Goal: Information Seeking & Learning: Learn about a topic

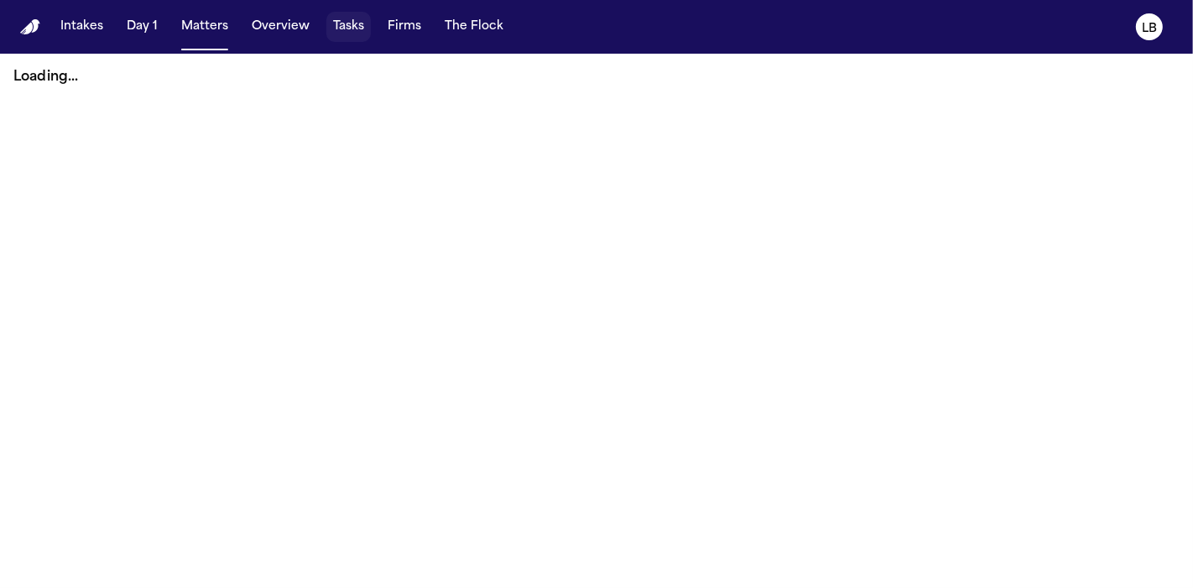
click at [331, 27] on button "Tasks" at bounding box center [348, 27] width 44 height 30
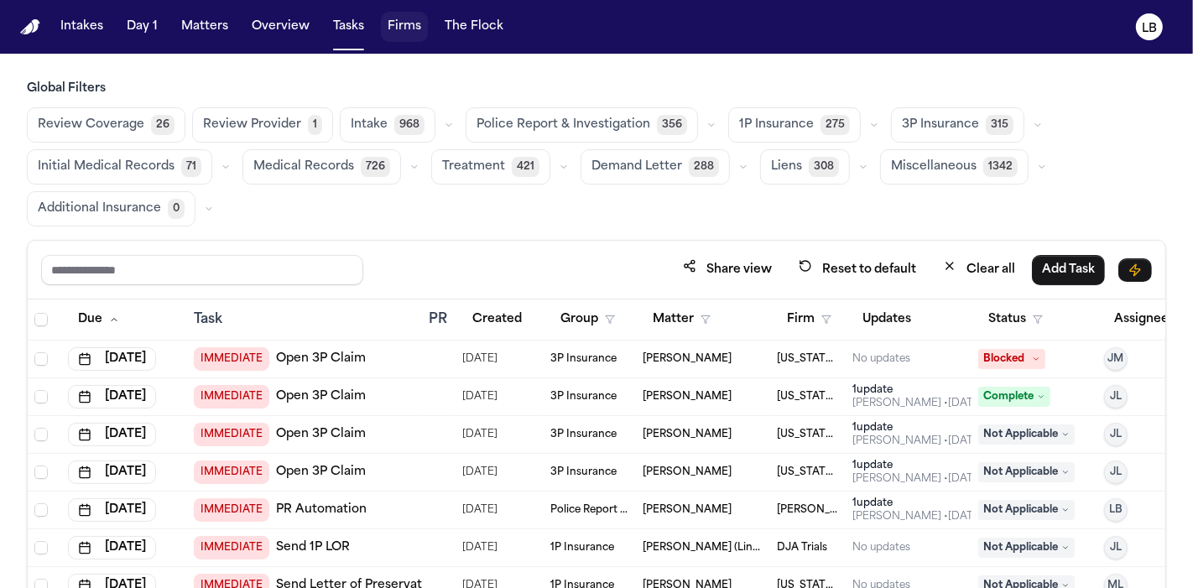
click at [410, 32] on button "Firms" at bounding box center [404, 27] width 47 height 30
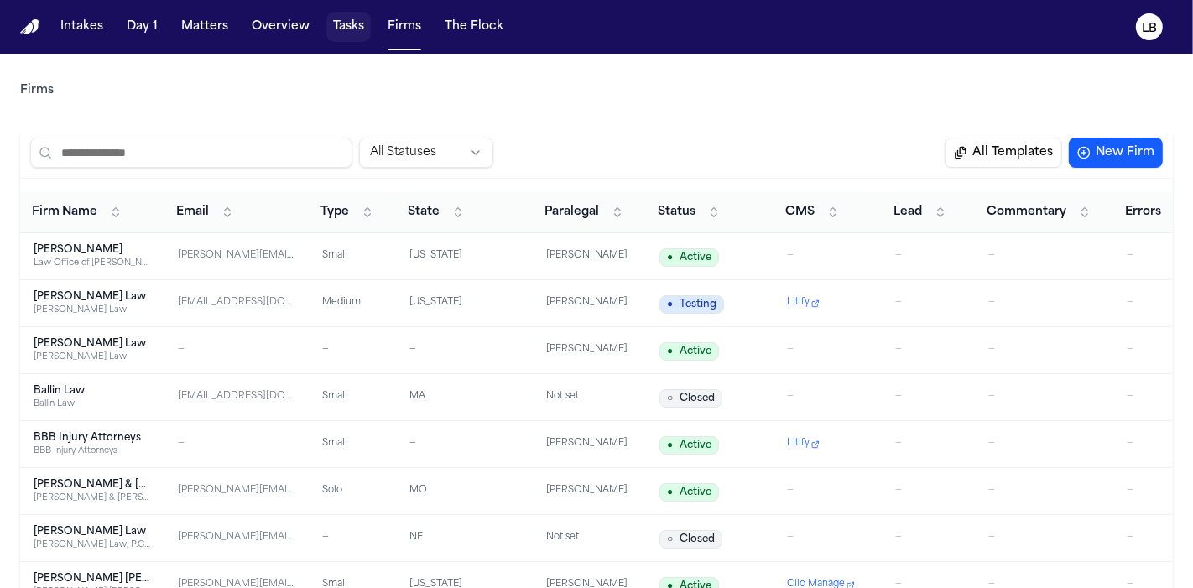
click at [331, 28] on button "Tasks" at bounding box center [348, 27] width 44 height 30
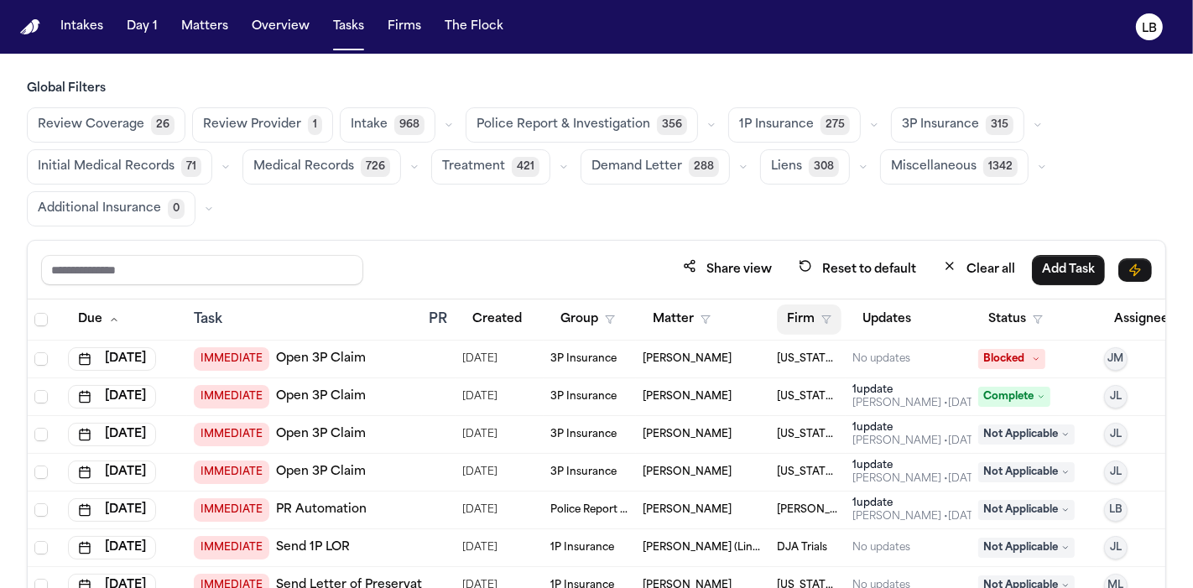
click at [807, 311] on button "Firm" at bounding box center [809, 320] width 65 height 30
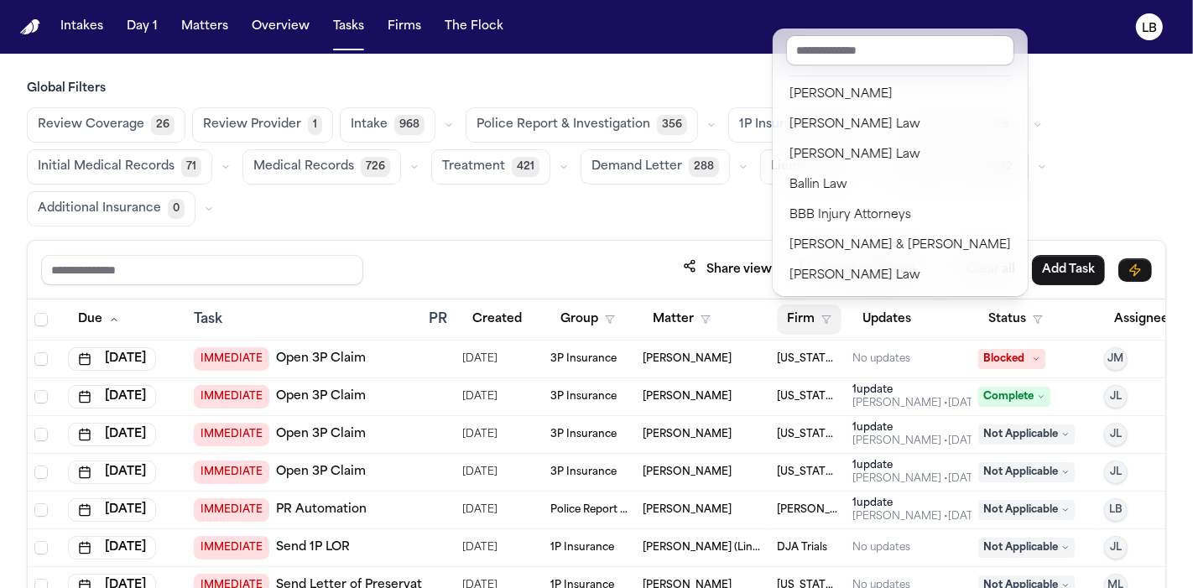
click at [807, 311] on button "Firm" at bounding box center [809, 320] width 65 height 30
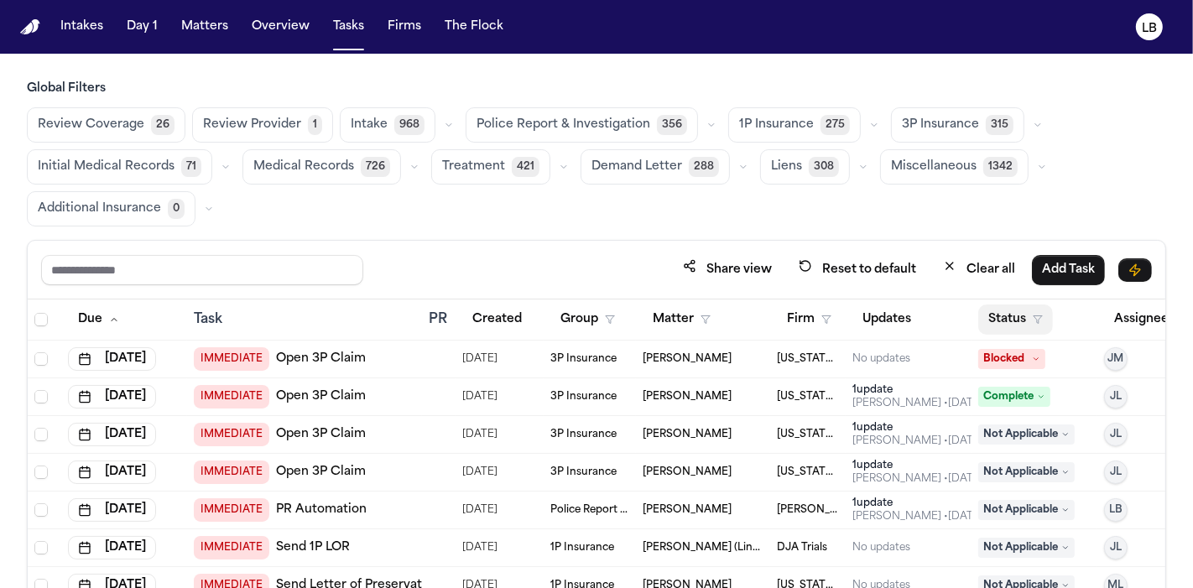
click at [1020, 314] on button "Status" at bounding box center [1016, 320] width 75 height 30
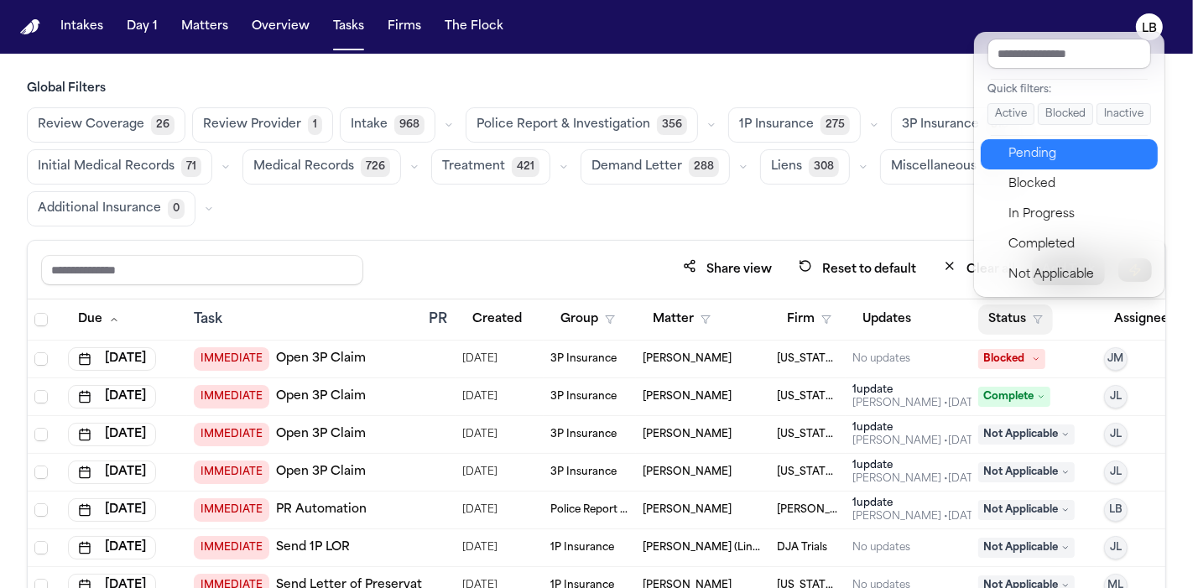
click at [1032, 159] on div "Pending" at bounding box center [1079, 154] width 140 height 20
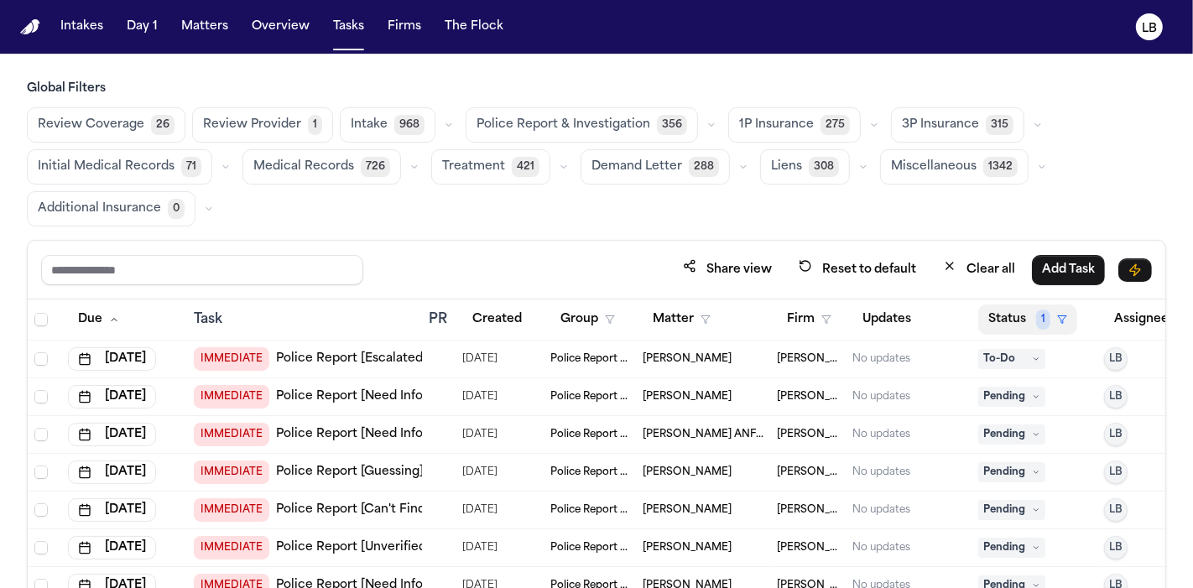
click at [1024, 316] on button "Status 1" at bounding box center [1028, 320] width 99 height 30
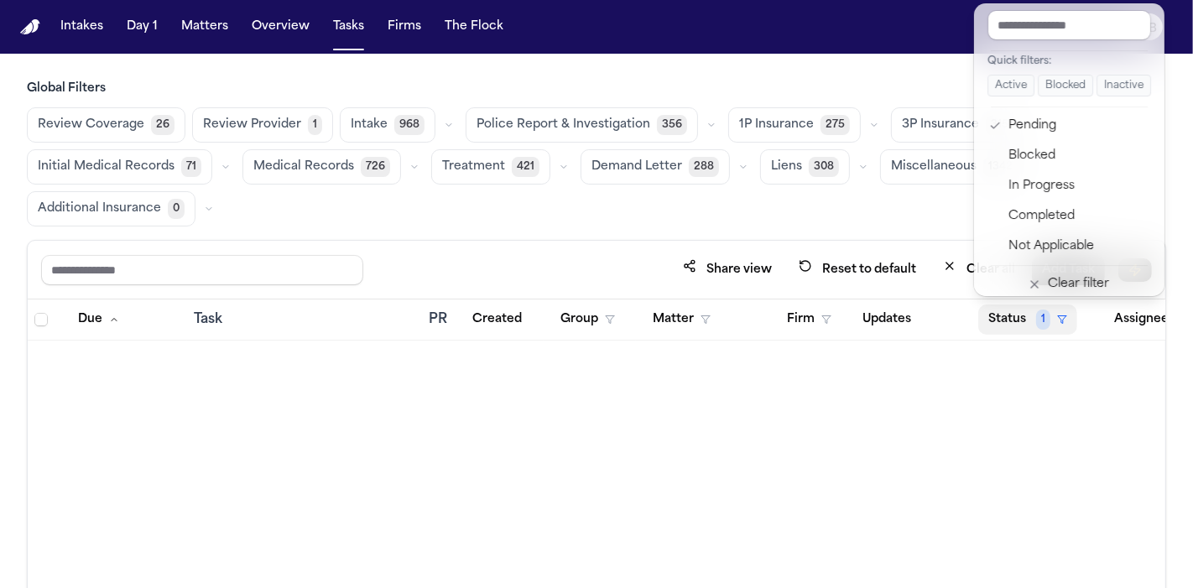
scroll to position [26265, 0]
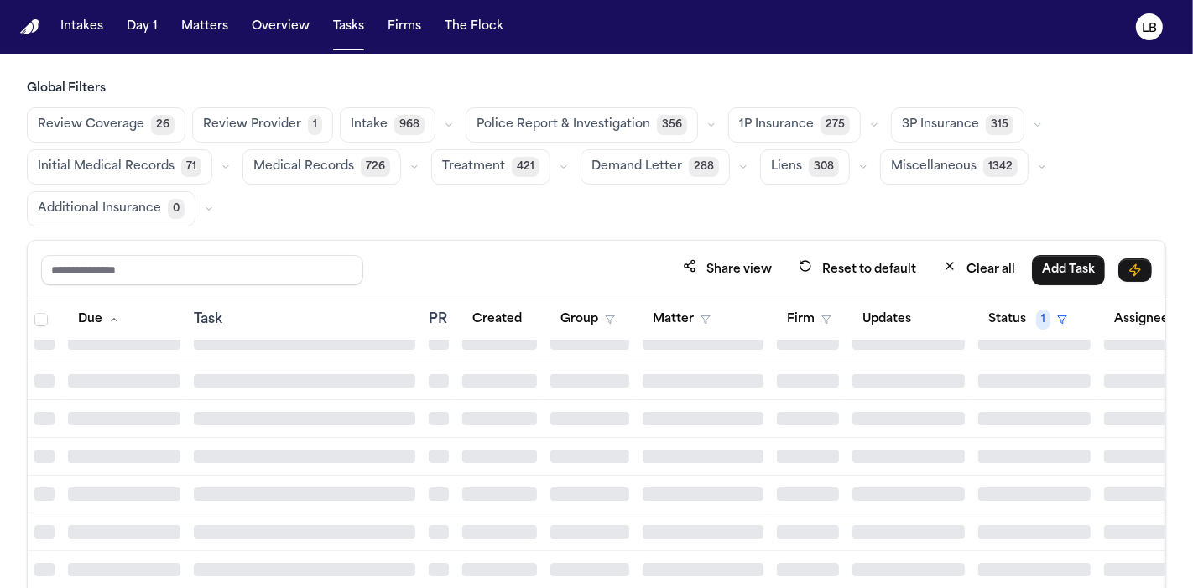
click at [890, 219] on div "Review Coverage 26 Review Provider 1 Intake 968 Police Report & Investigation 3…" at bounding box center [597, 166] width 1140 height 119
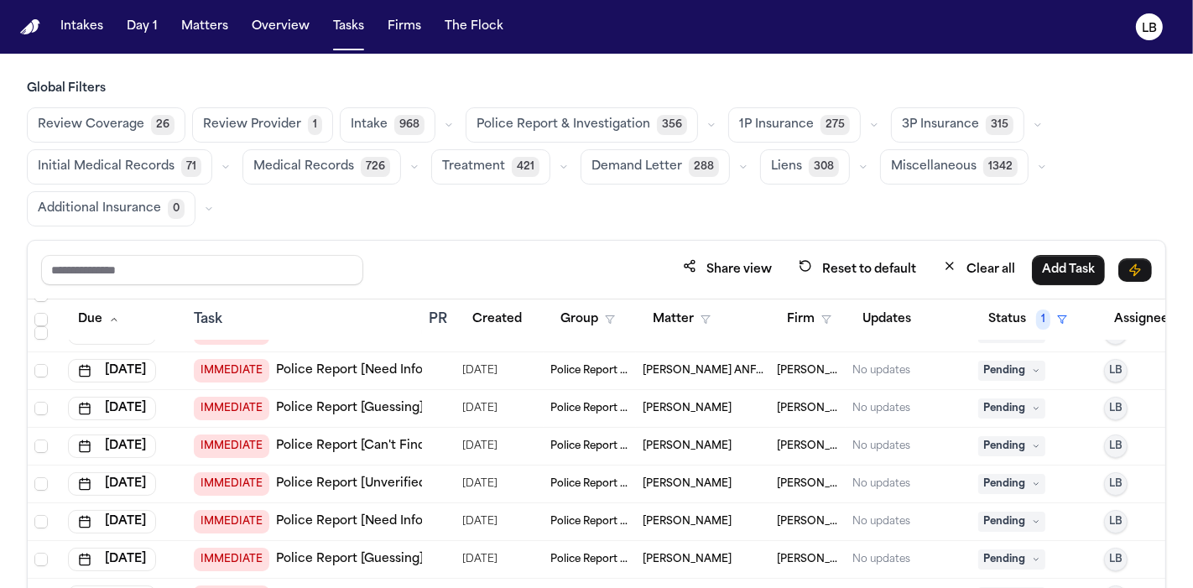
scroll to position [0, 0]
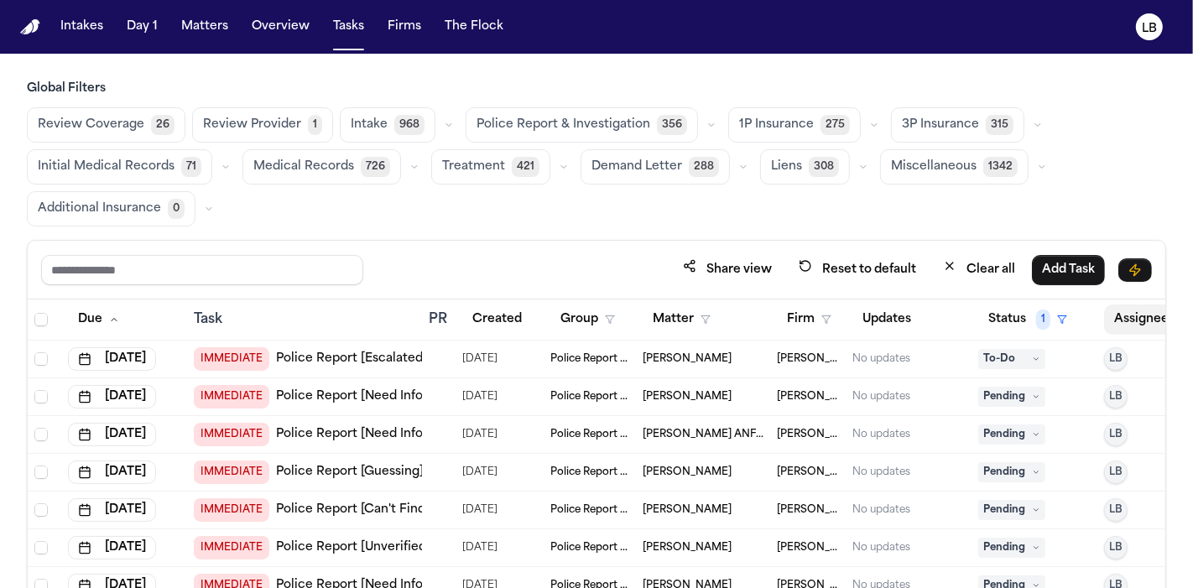
click at [1135, 320] on button "Assignee" at bounding box center [1150, 320] width 91 height 30
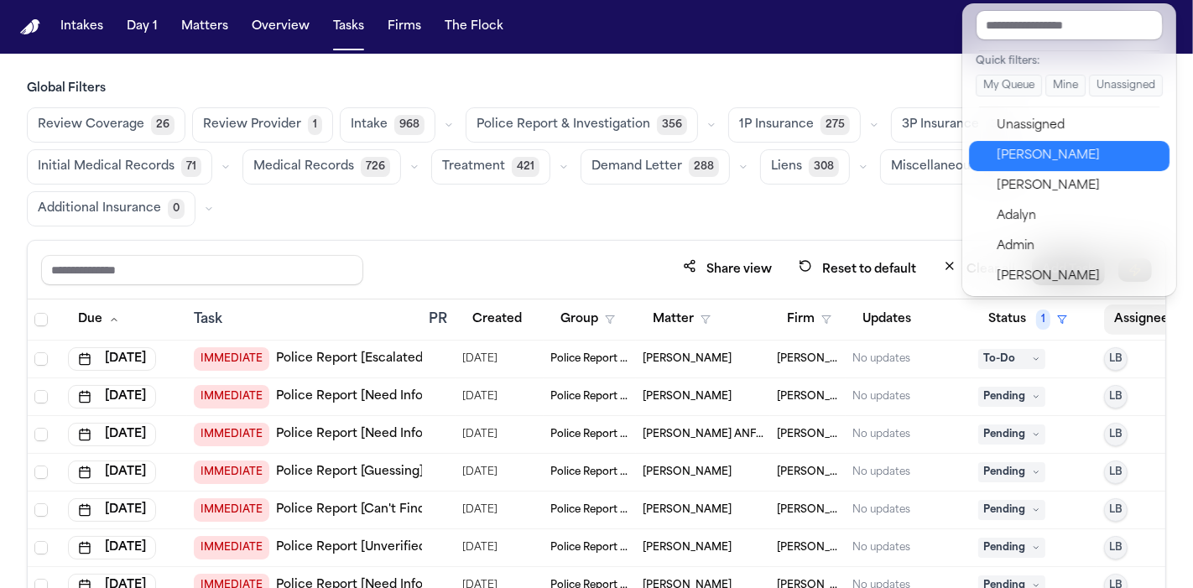
click at [1055, 159] on div "[PERSON_NAME]" at bounding box center [1079, 156] width 164 height 20
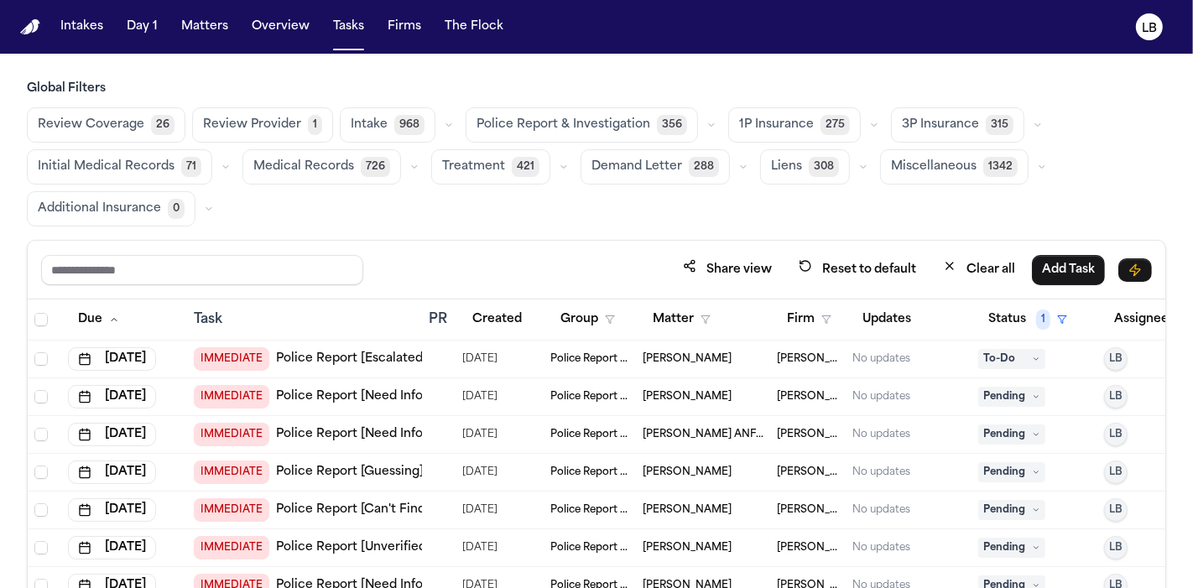
scroll to position [93, 0]
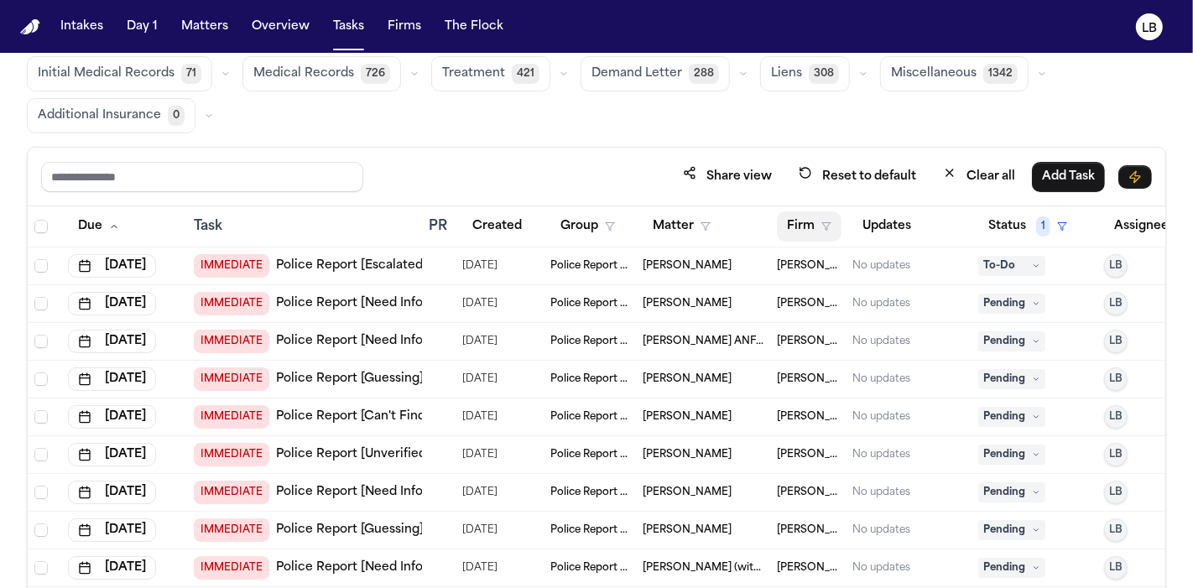
click at [808, 233] on button "Firm" at bounding box center [809, 227] width 65 height 30
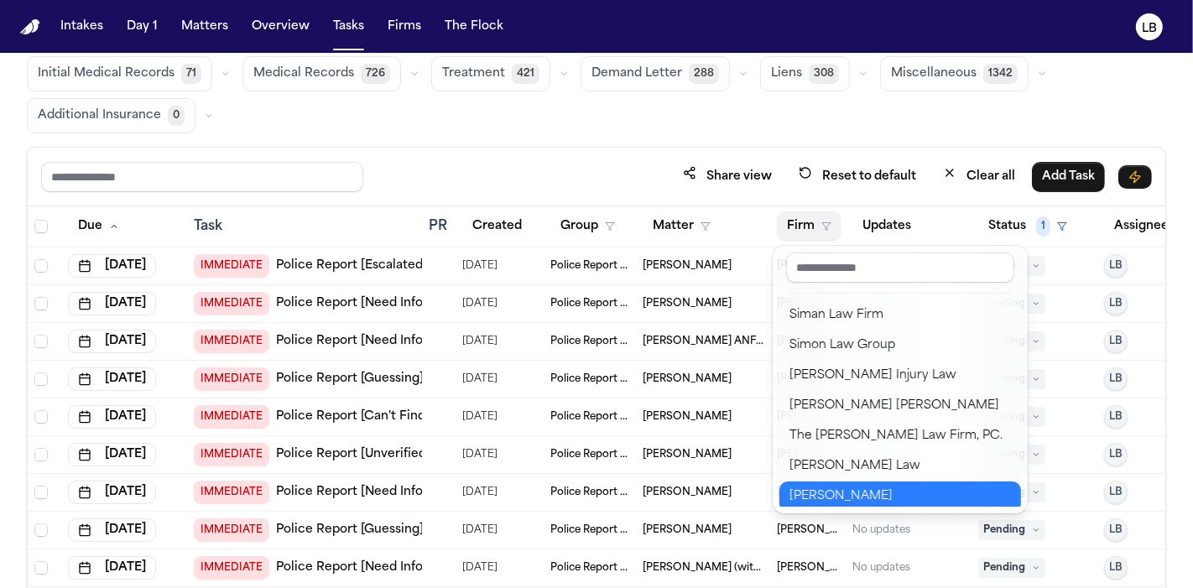
scroll to position [2023, 0]
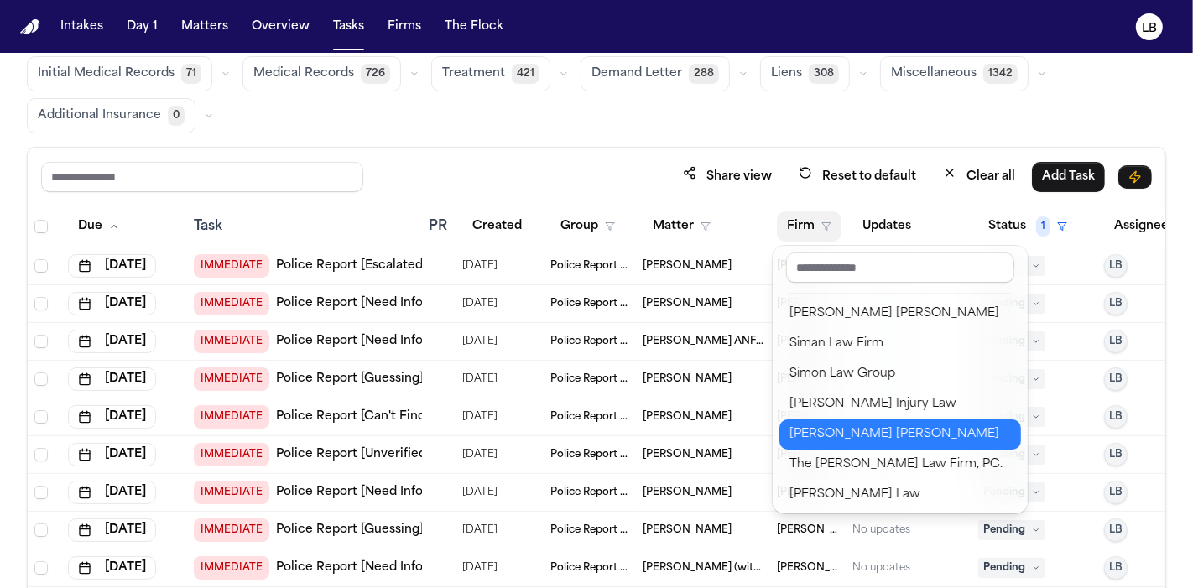
click at [919, 430] on div "[PERSON_NAME] [PERSON_NAME]" at bounding box center [901, 435] width 222 height 20
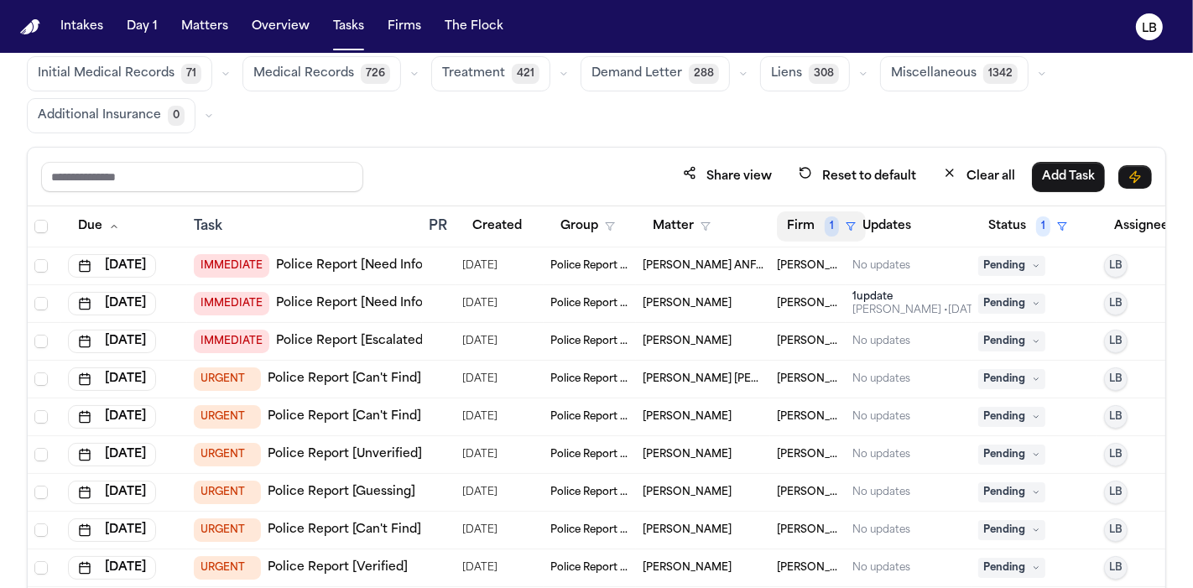
click at [812, 227] on button "Firm 1" at bounding box center [821, 227] width 89 height 30
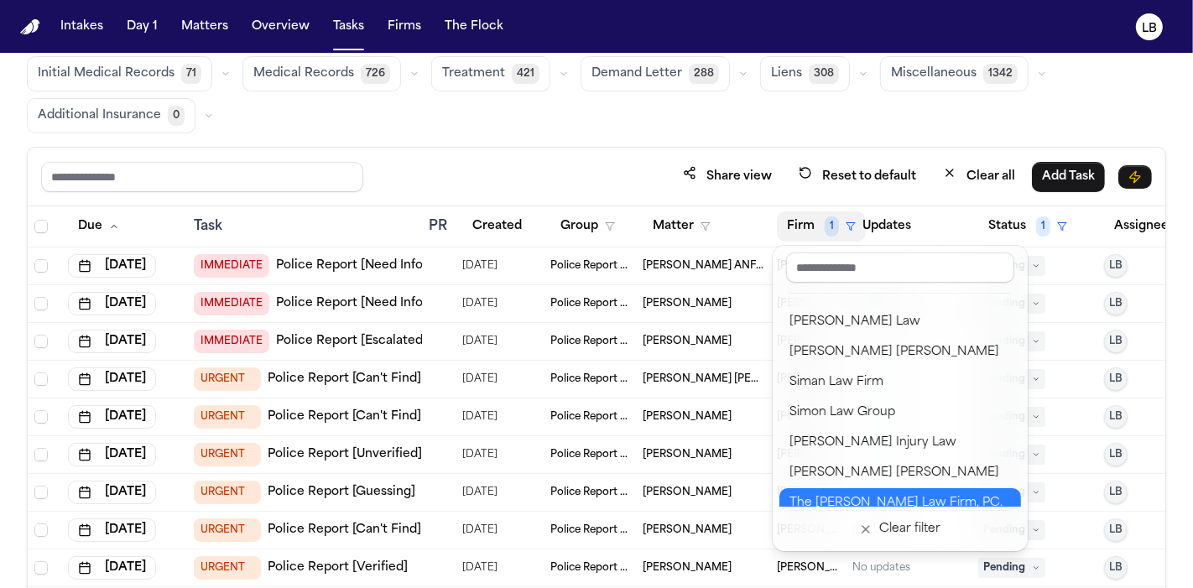
scroll to position [1930, 0]
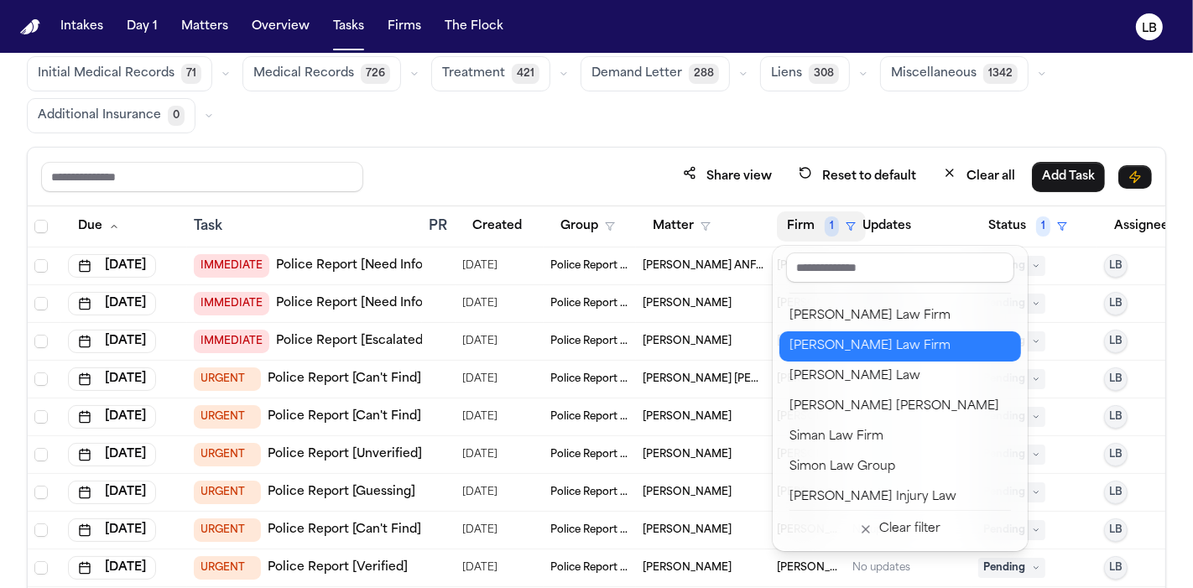
click at [895, 356] on button "[PERSON_NAME] Law Firm" at bounding box center [901, 347] width 242 height 30
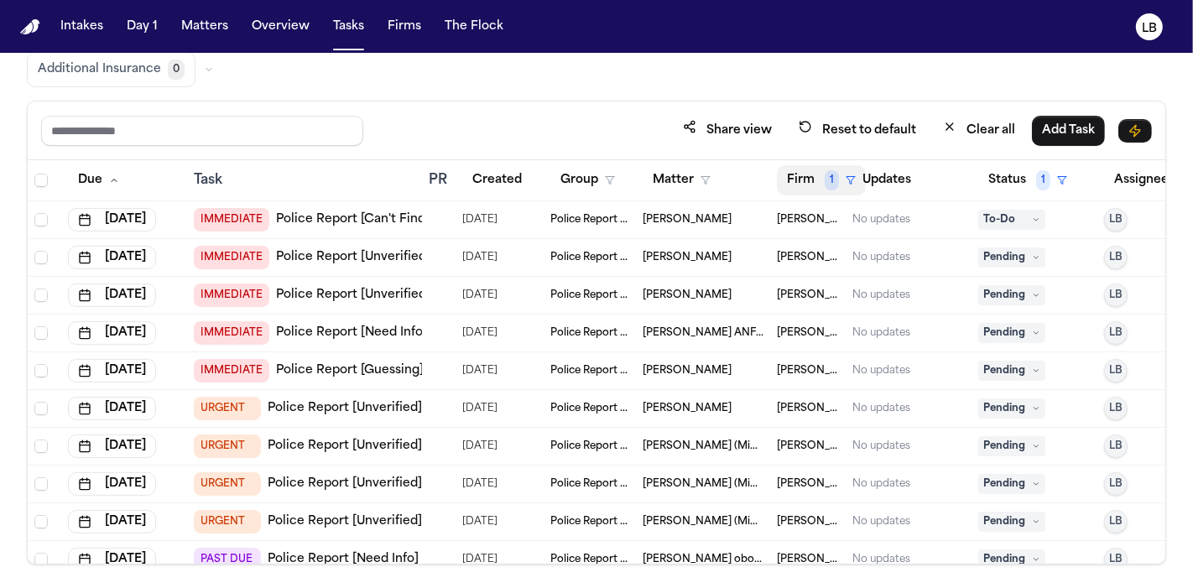
click at [820, 174] on button "Firm 1" at bounding box center [821, 180] width 89 height 30
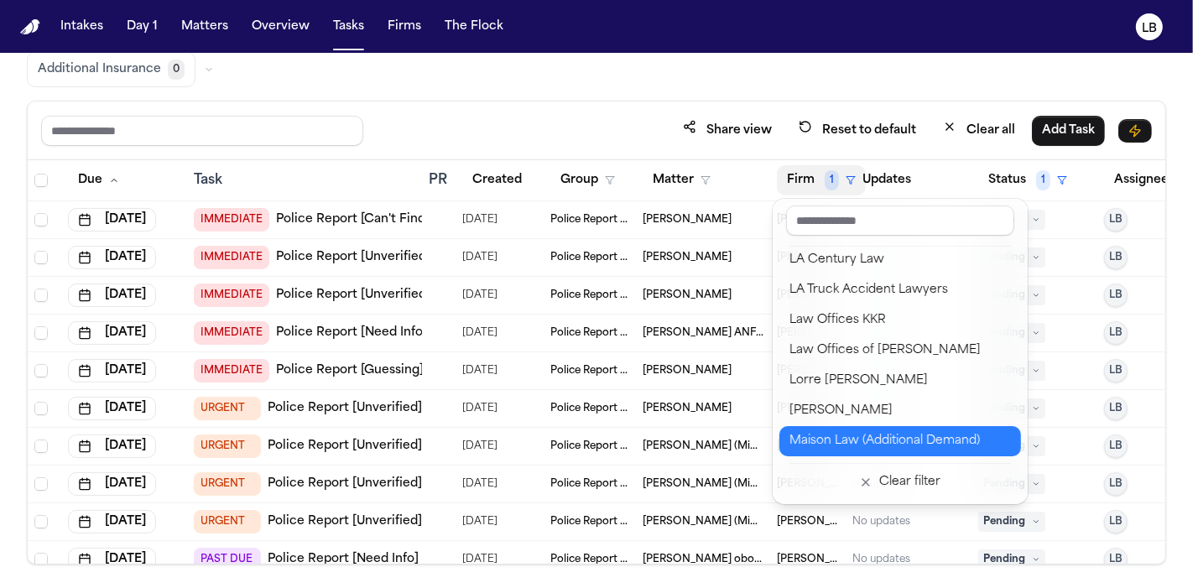
scroll to position [1277, 0]
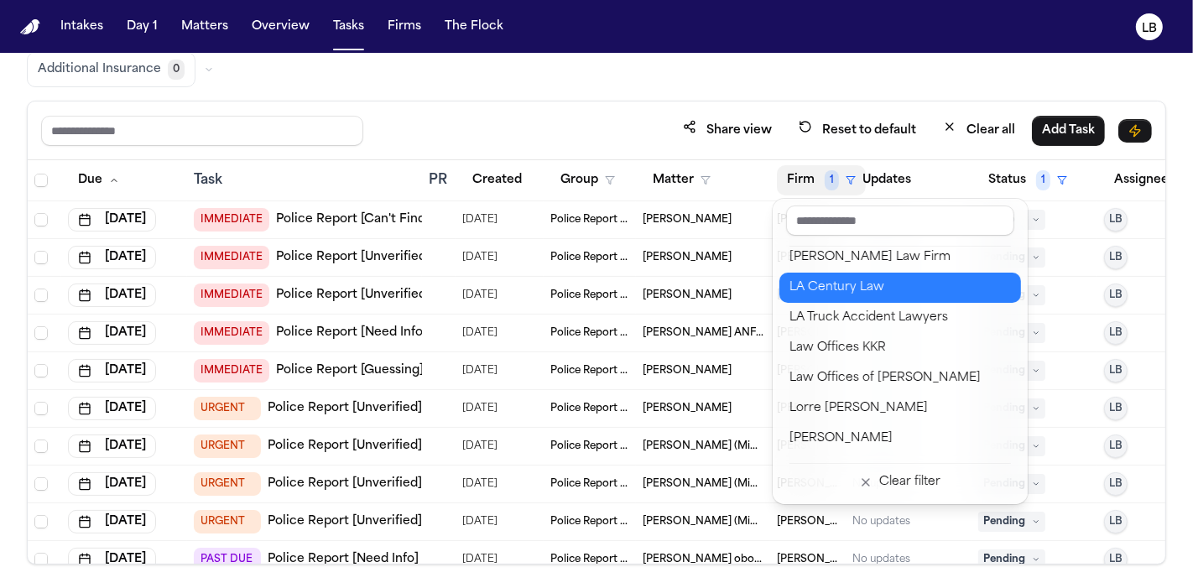
click at [916, 298] on button "LA Century Law" at bounding box center [901, 288] width 242 height 30
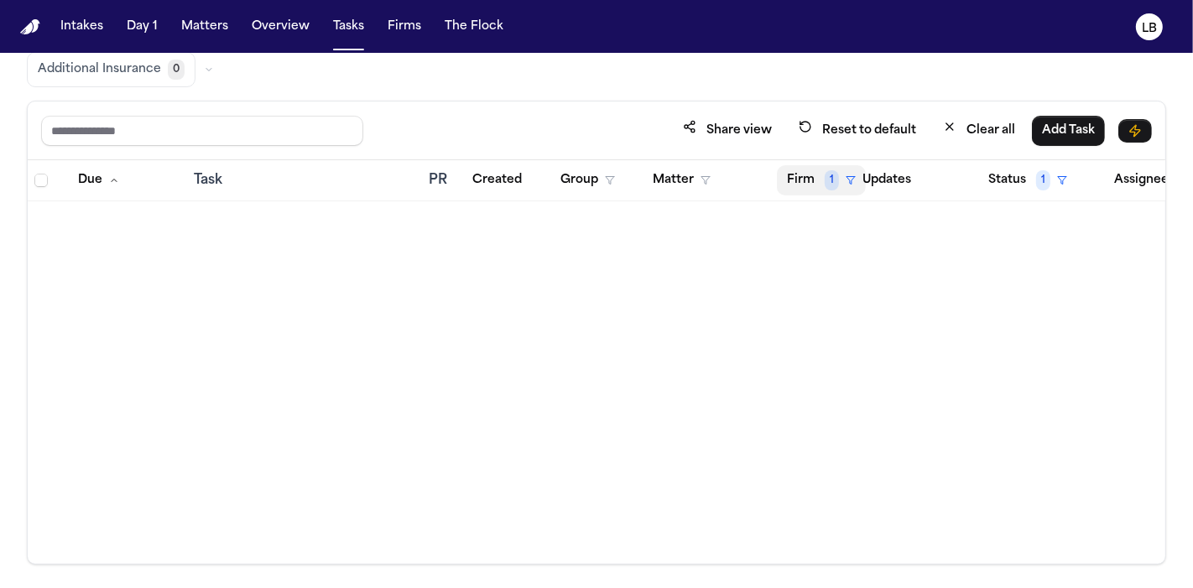
click at [793, 185] on button "Firm 1" at bounding box center [821, 180] width 89 height 30
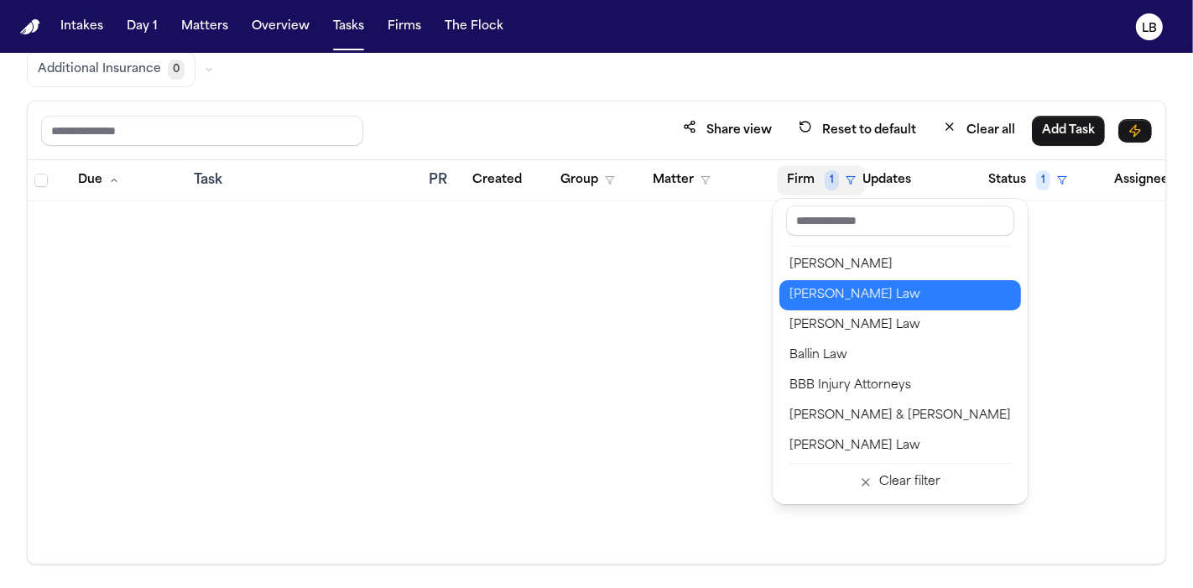
click at [851, 291] on div "[PERSON_NAME] Law" at bounding box center [901, 295] width 222 height 20
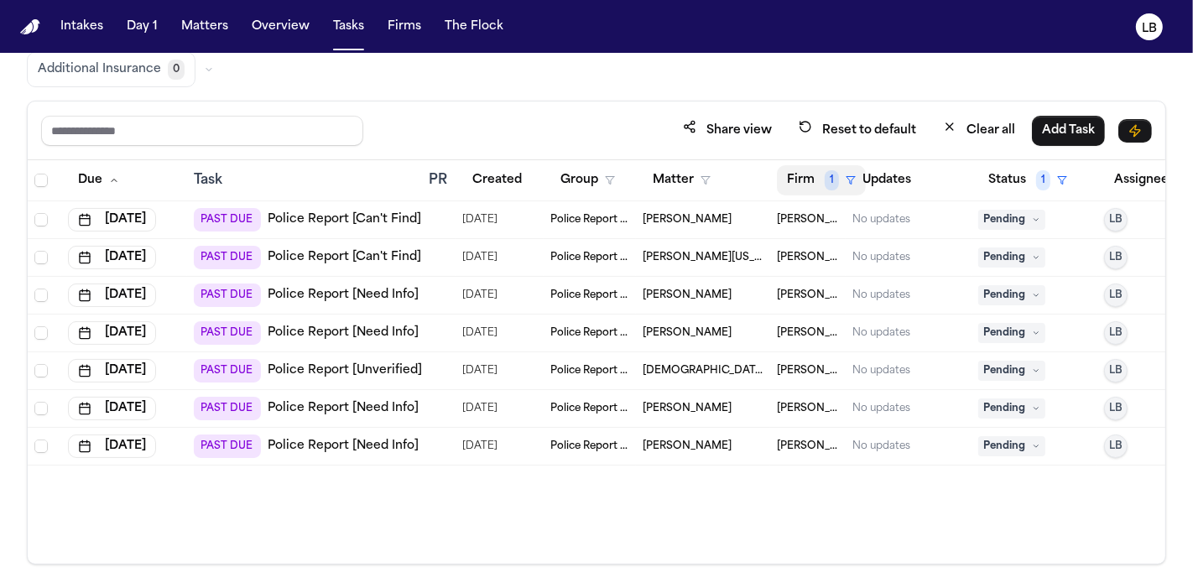
click at [807, 188] on button "Firm 1" at bounding box center [821, 180] width 89 height 30
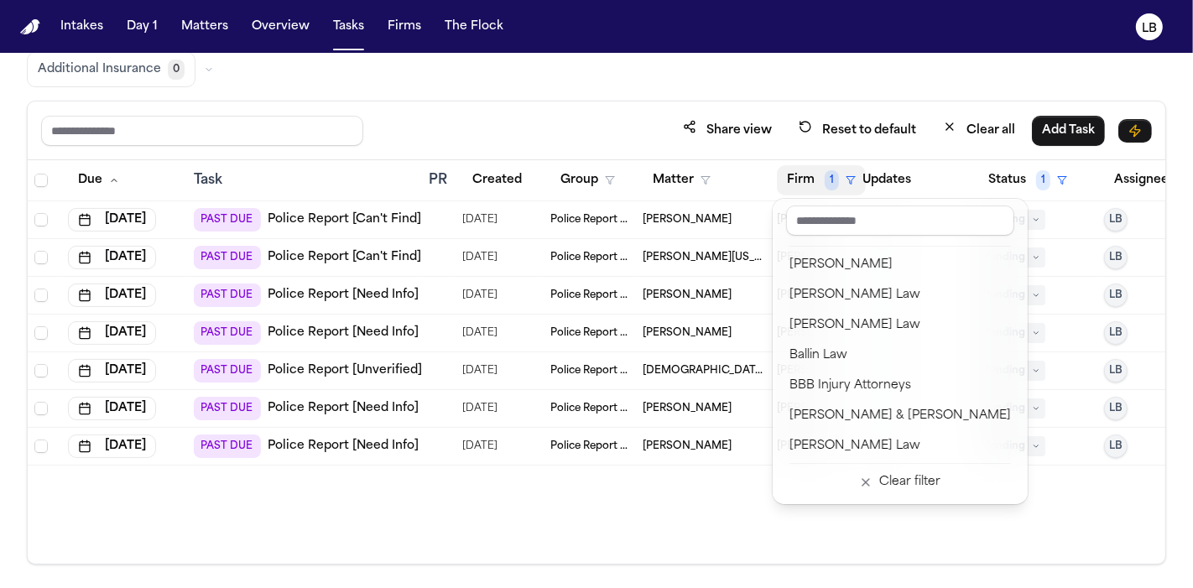
click at [572, 438] on table "Due Task PR Created Group Matter Firm 1 Updates Status 1 Assignee 1 [DATE] PAST…" at bounding box center [622, 313] width 1188 height 306
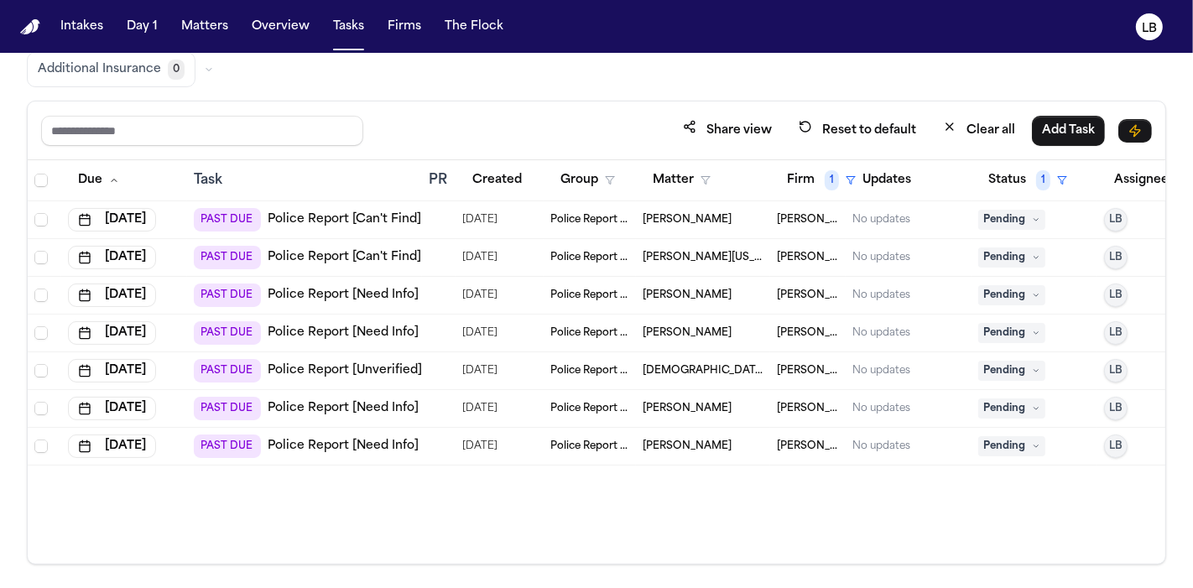
click at [375, 438] on link "Police Report [Need Info]" at bounding box center [343, 446] width 151 height 17
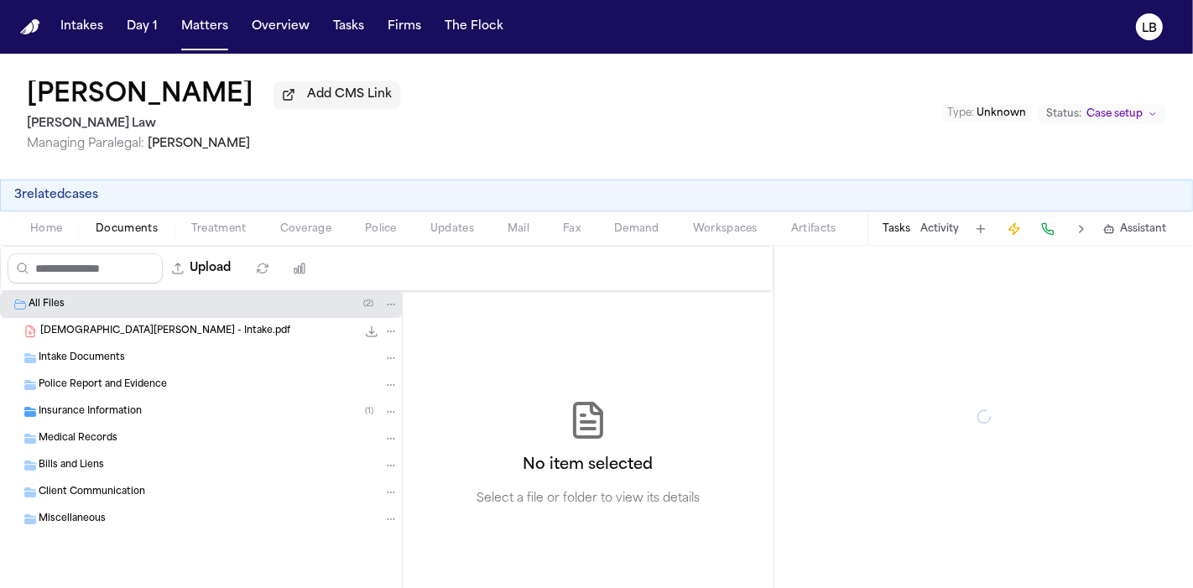
click at [125, 230] on span "Documents" at bounding box center [127, 228] width 62 height 13
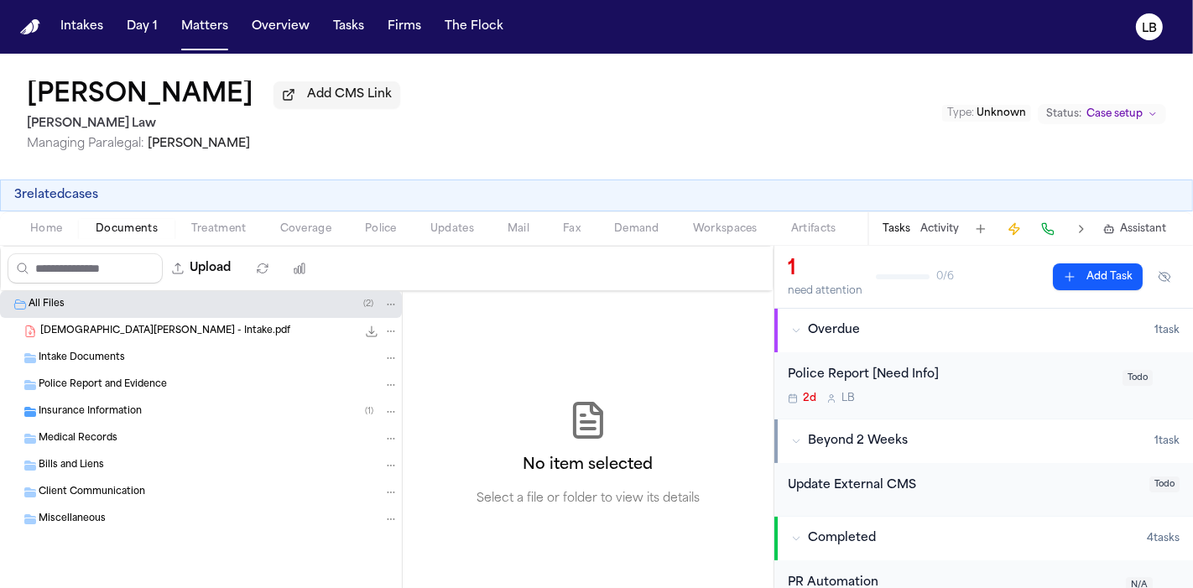
click at [160, 338] on div "Christian Simon - Intake.pdf 739.3 KB • PDF" at bounding box center [201, 331] width 402 height 27
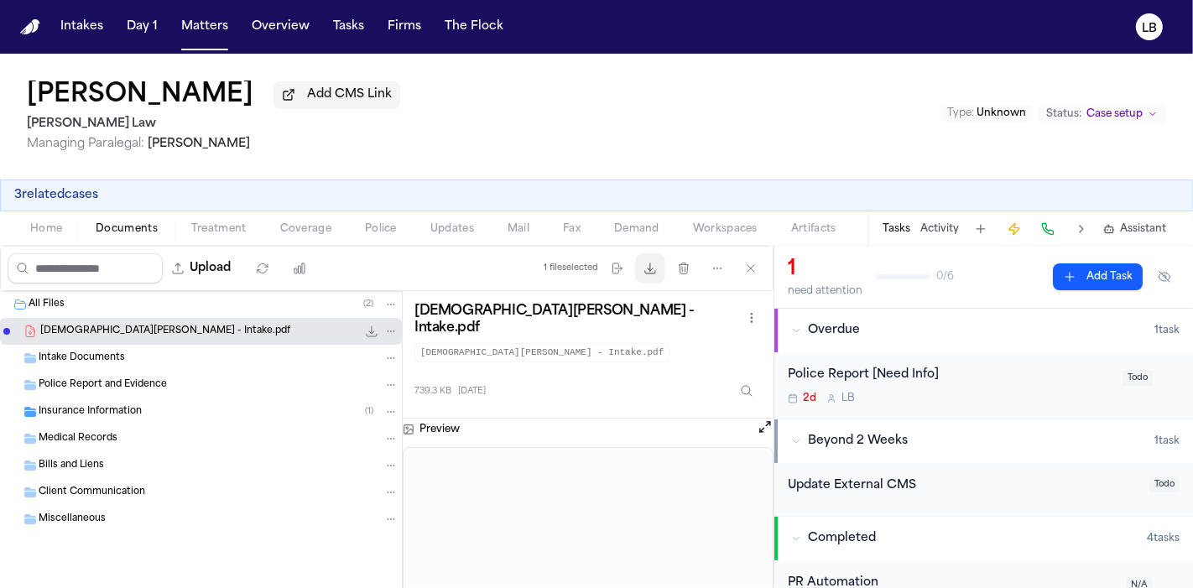
click at [657, 269] on icon "button" at bounding box center [650, 268] width 13 height 13
click at [74, 222] on button "Home" at bounding box center [45, 229] width 65 height 20
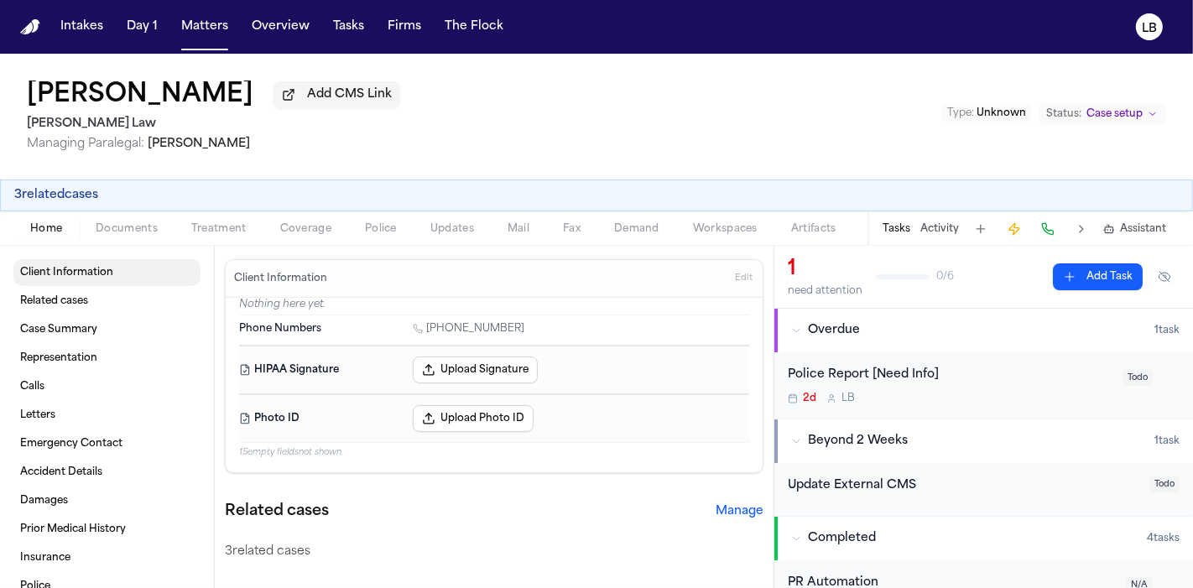
click at [74, 277] on span "Client Information" at bounding box center [66, 272] width 93 height 13
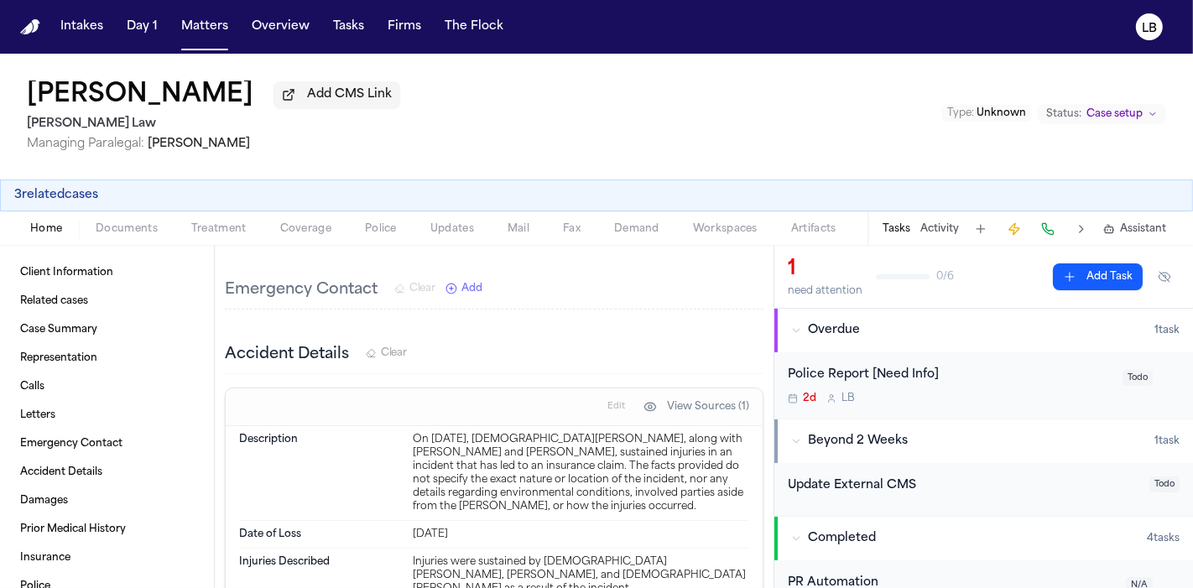
scroll to position [932, 0]
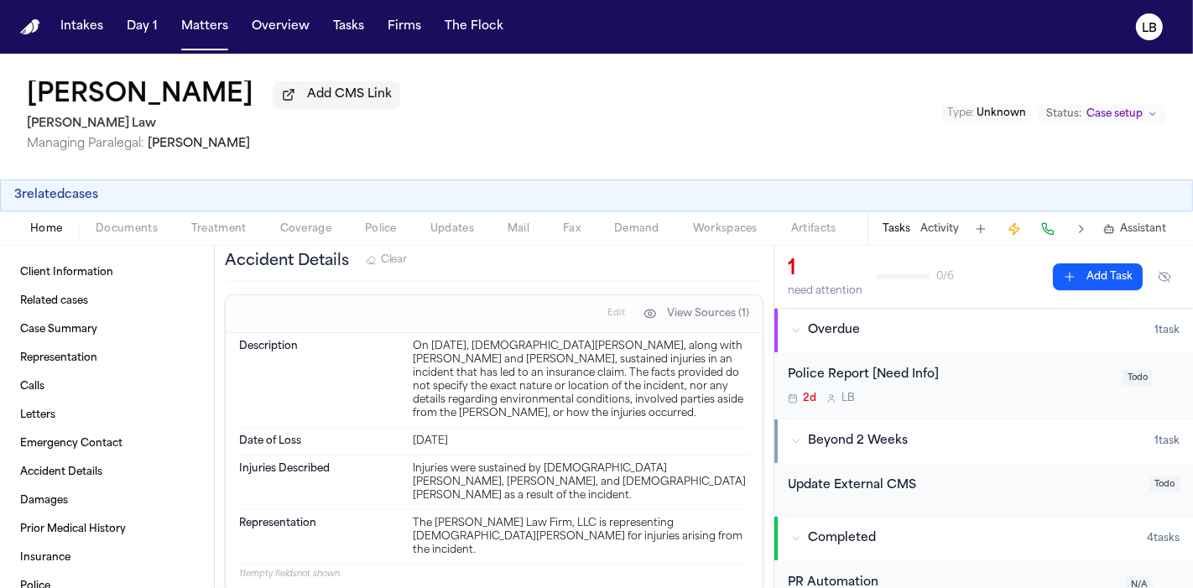
drag, startPoint x: 515, startPoint y: 339, endPoint x: 519, endPoint y: 422, distance: 83.2
click at [519, 422] on dl "Description On October 7, 2025, Christian Simon, along with Clifton Simon and E…" at bounding box center [494, 448] width 510 height 231
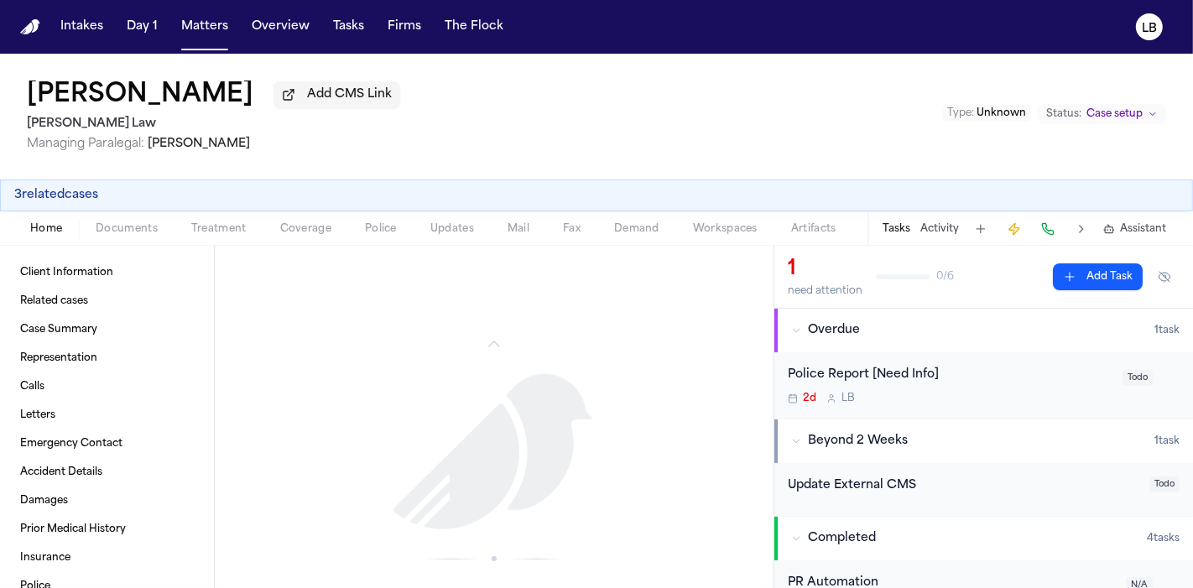
scroll to position [1772, 0]
